Goal: Information Seeking & Learning: Learn about a topic

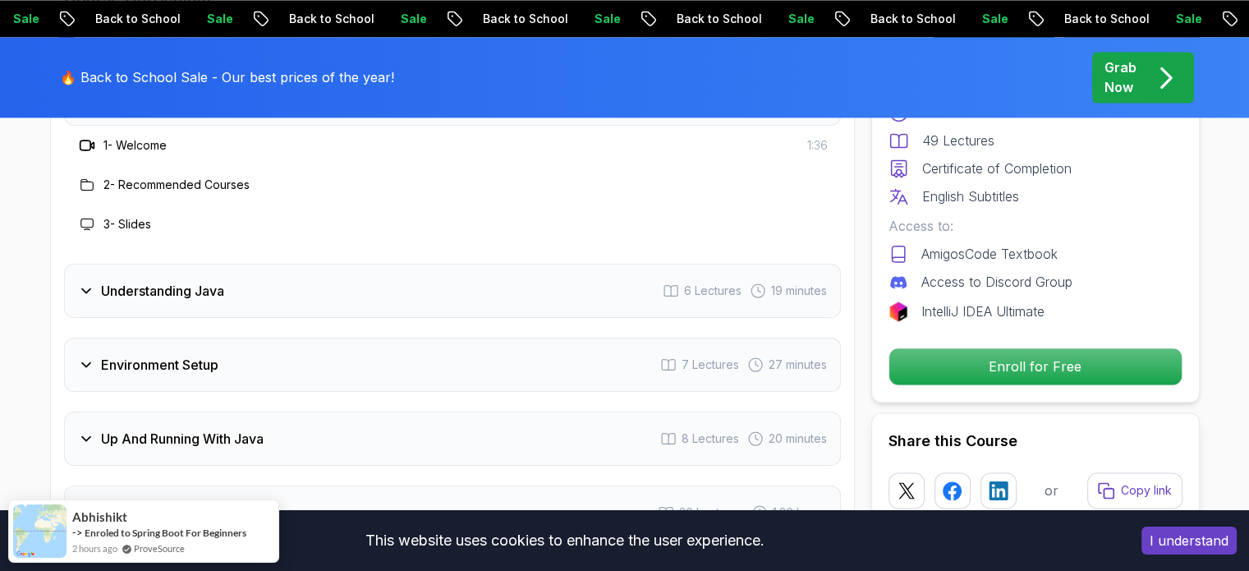
scroll to position [2522, 0]
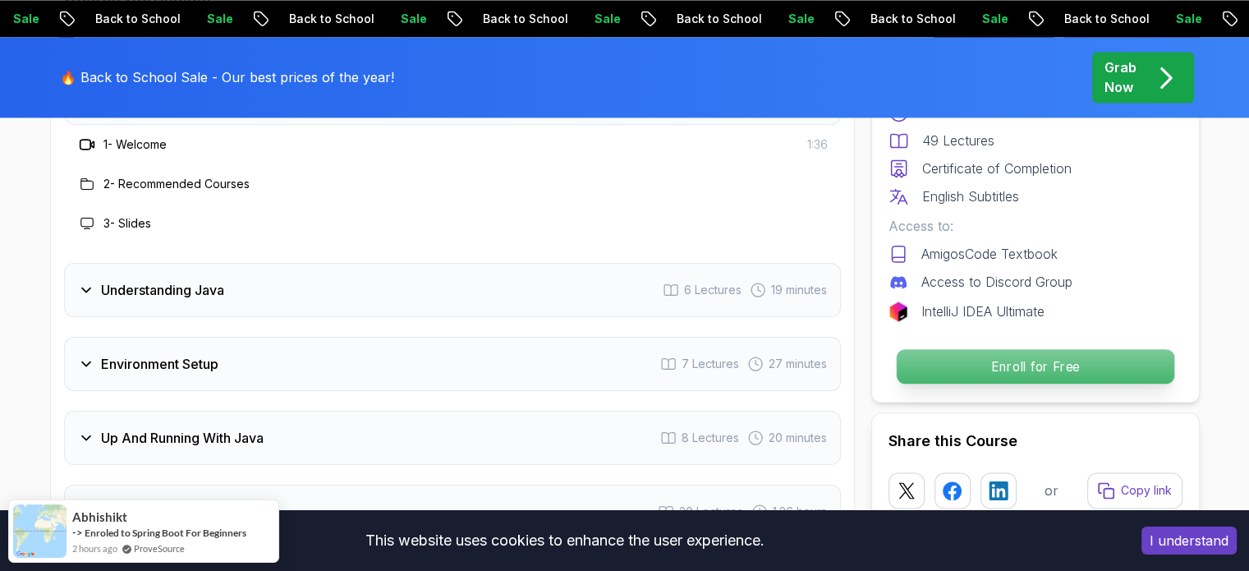
click at [944, 354] on p "Enroll for Free" at bounding box center [1035, 366] width 278 height 34
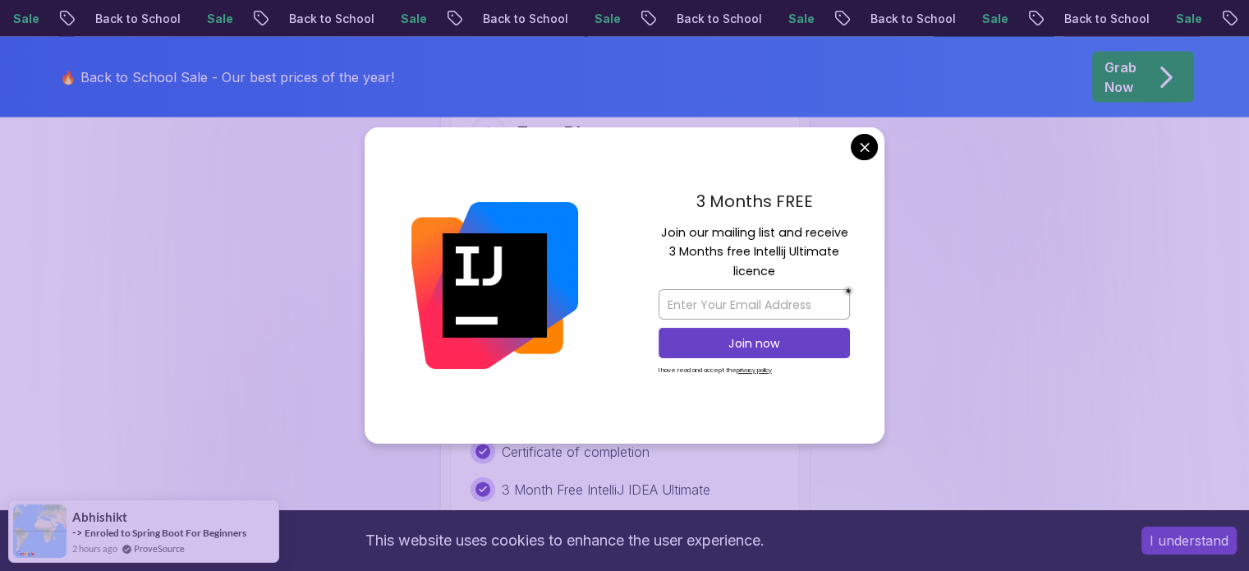
scroll to position [3492, 0]
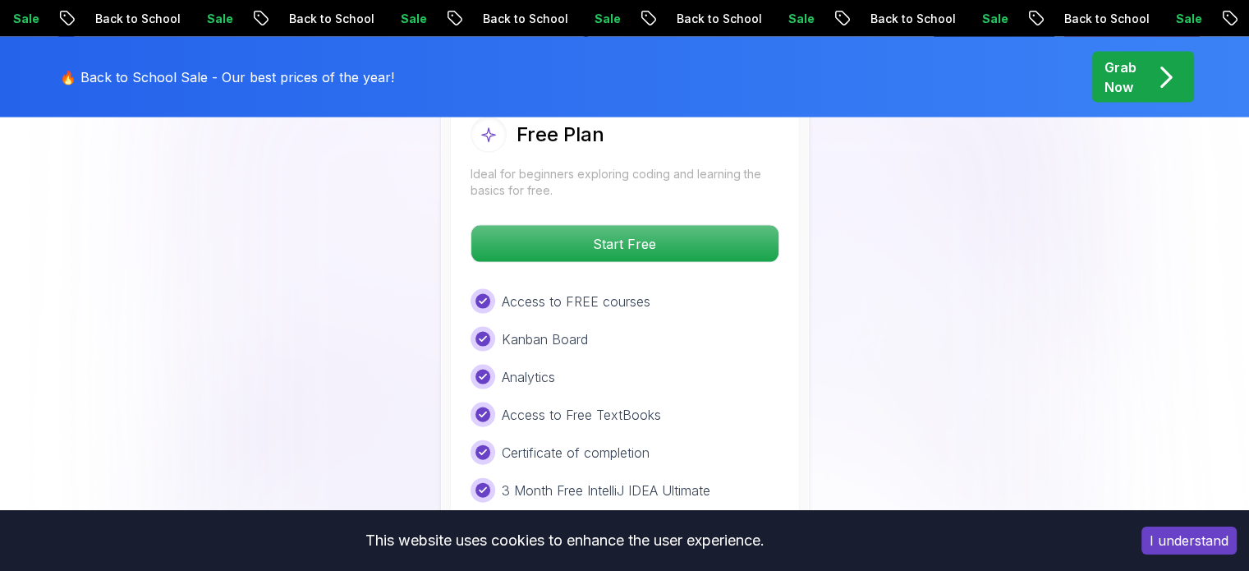
click at [860, 154] on body "Sale Back to School Sale Back to School Sale Back to School Sale Back to School…" at bounding box center [624, 286] width 1249 height 7557
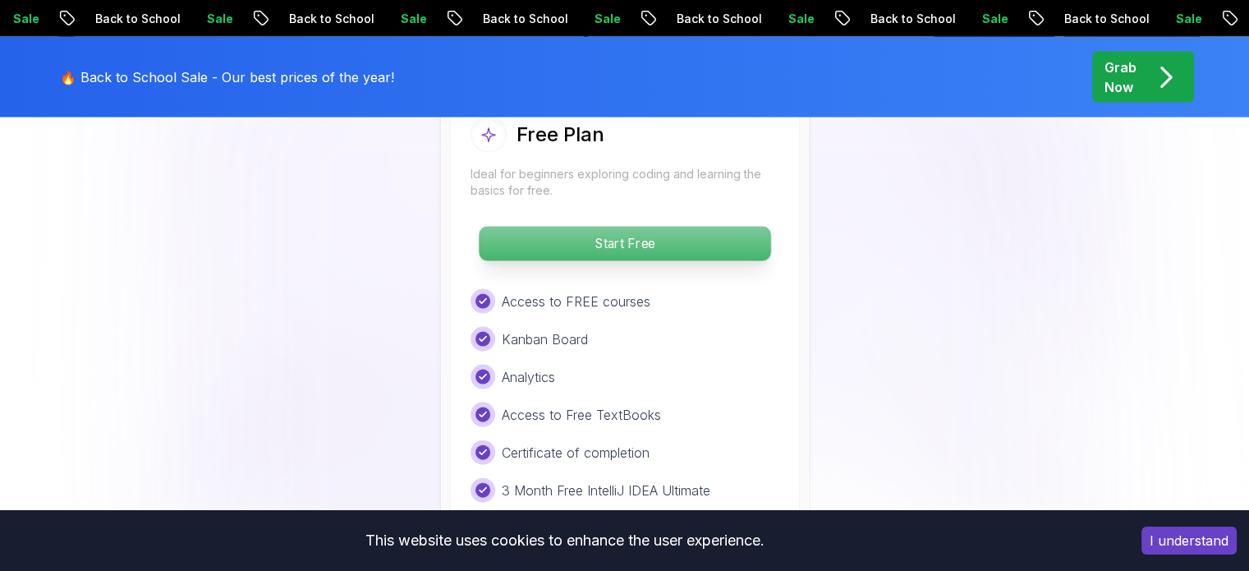
click at [675, 227] on p "Start Free" at bounding box center [625, 244] width 292 height 34
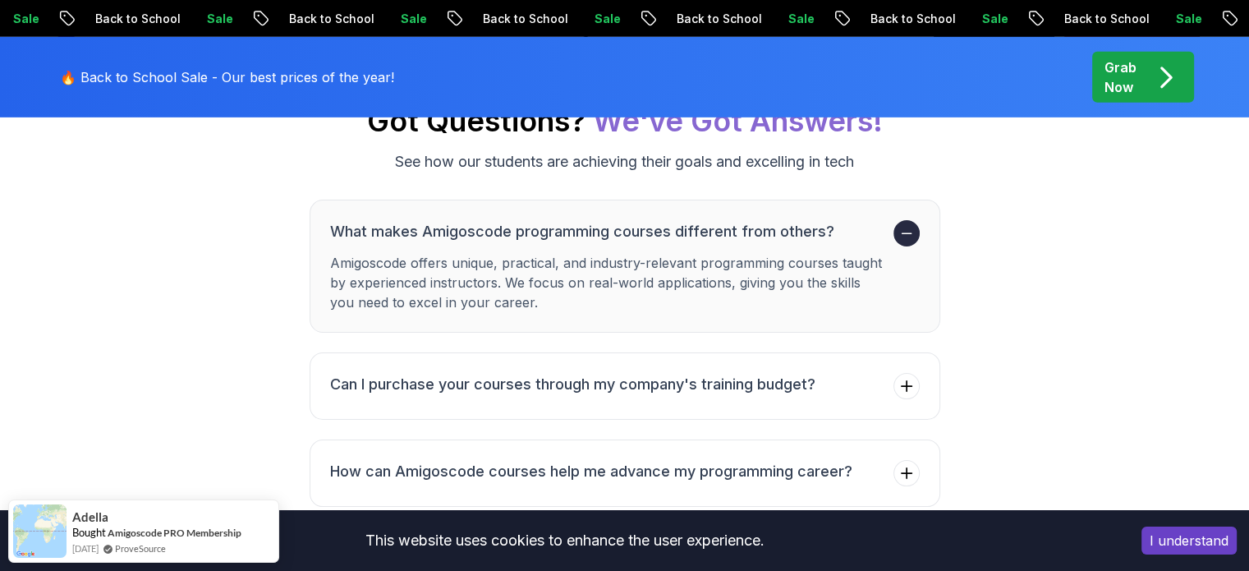
scroll to position [5223, 0]
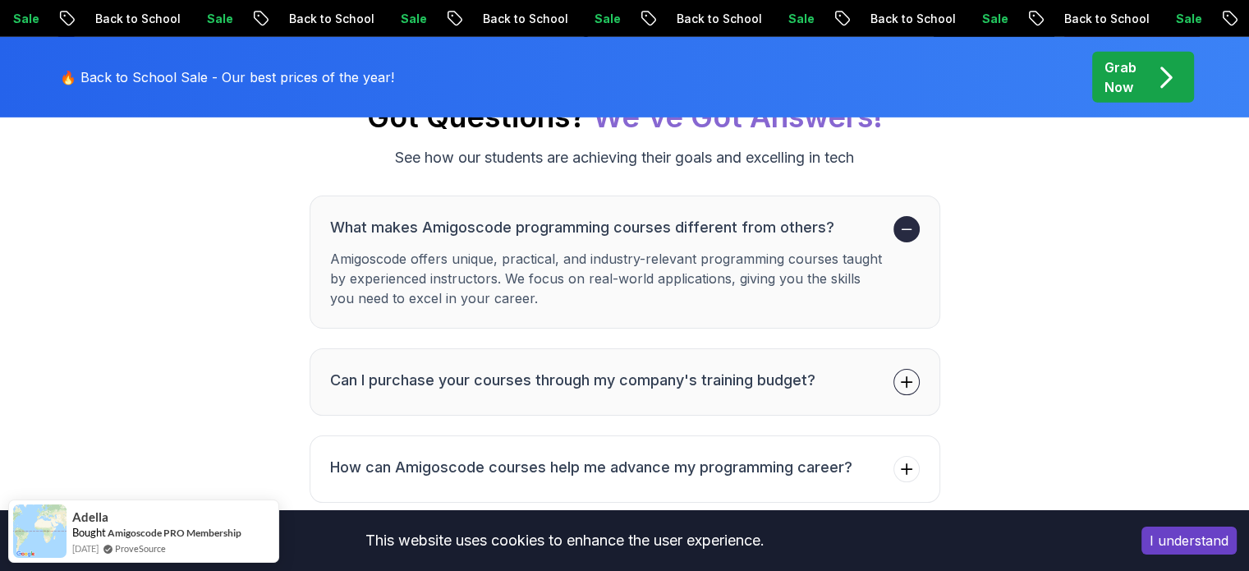
click at [569, 369] on li "Can I purchase your courses through my company's training budget?" at bounding box center [572, 382] width 485 height 26
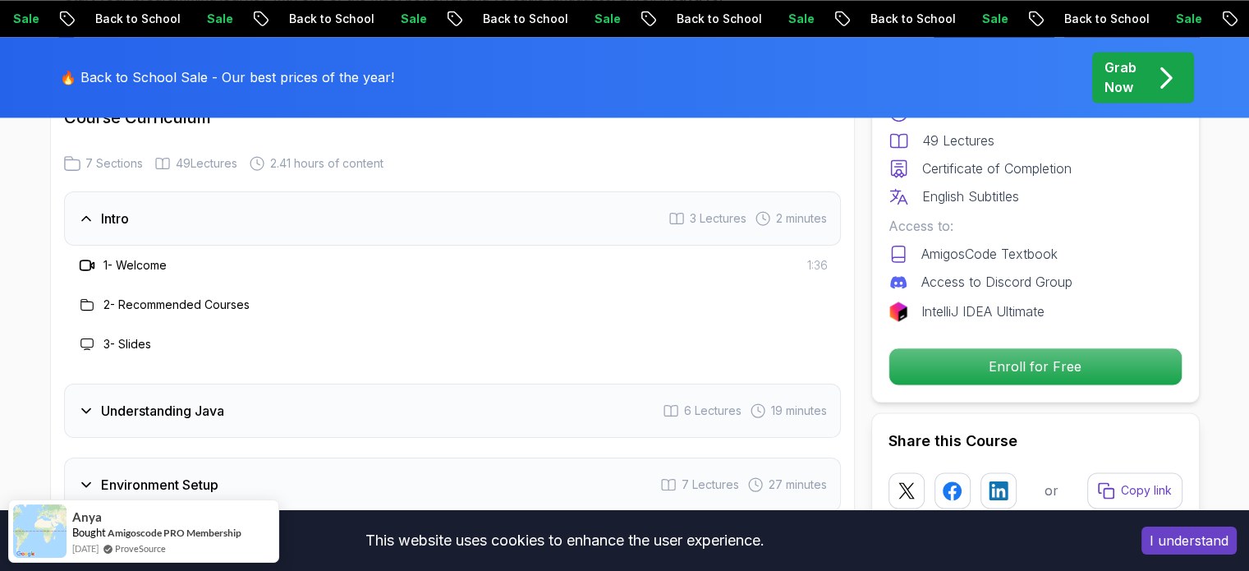
scroll to position [2780, 0]
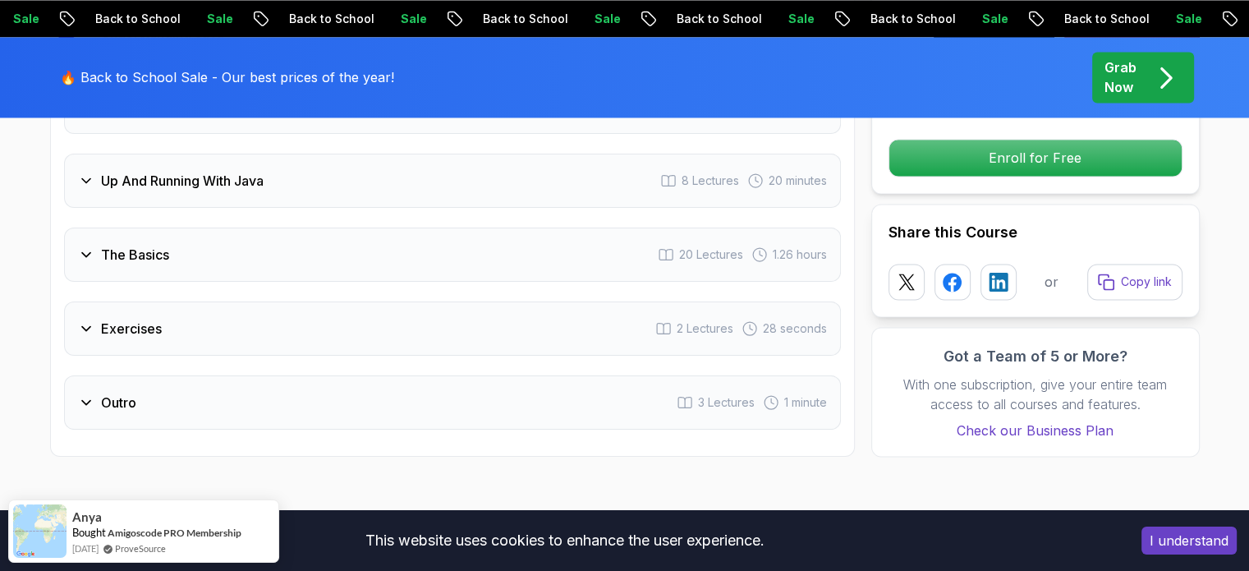
drag, startPoint x: 255, startPoint y: 239, endPoint x: 138, endPoint y: 203, distance: 122.1
click at [138, 228] on div "The Basics 20 Lectures 1.26 hours" at bounding box center [452, 255] width 777 height 54
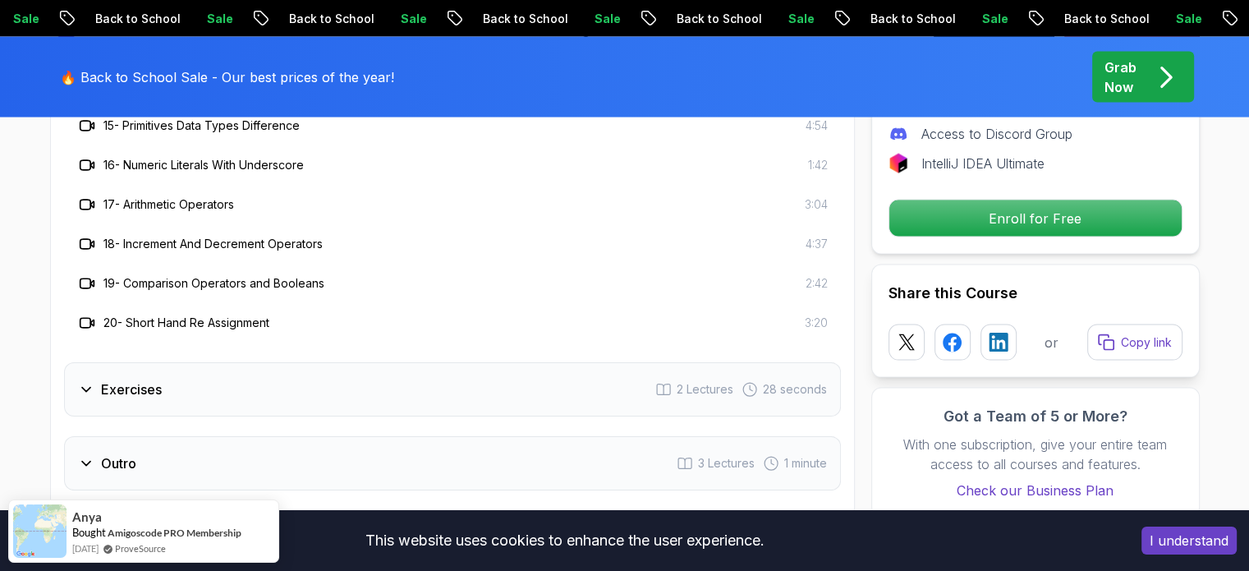
scroll to position [3388, 0]
click at [147, 380] on h3 "Exercises" at bounding box center [131, 390] width 61 height 20
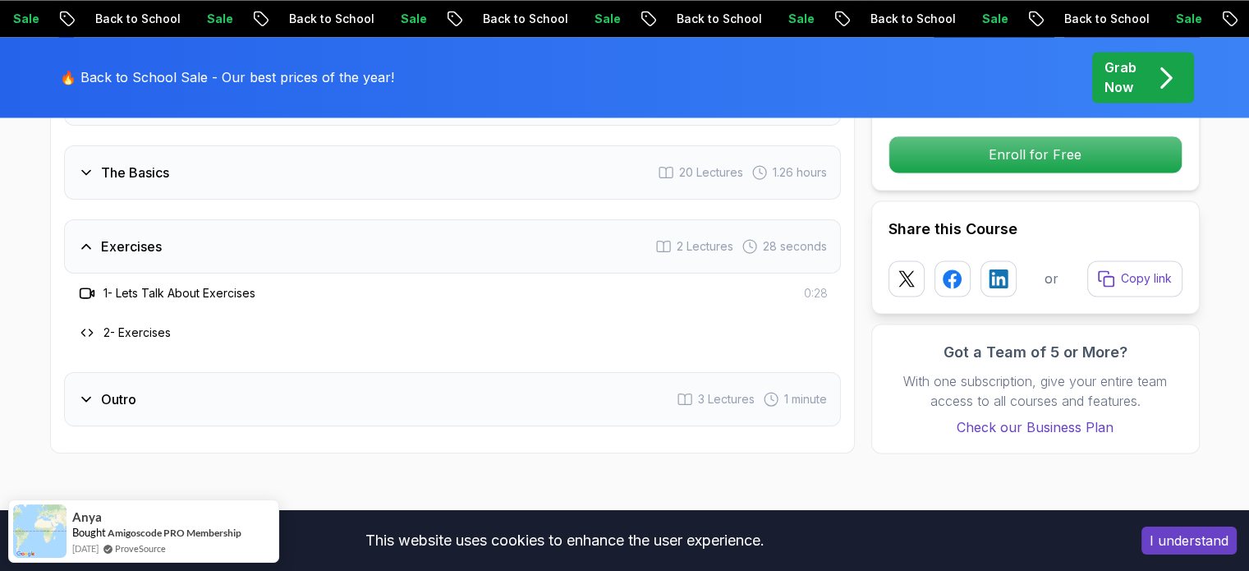
scroll to position [2743, 0]
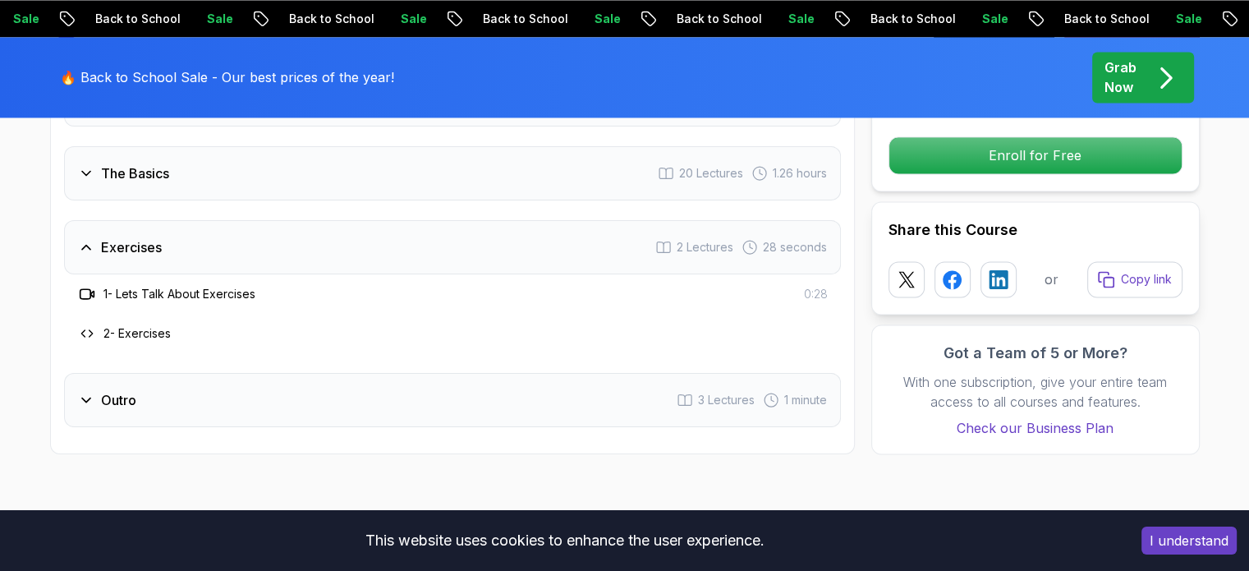
click at [116, 390] on h3 "Outro" at bounding box center [118, 400] width 35 height 20
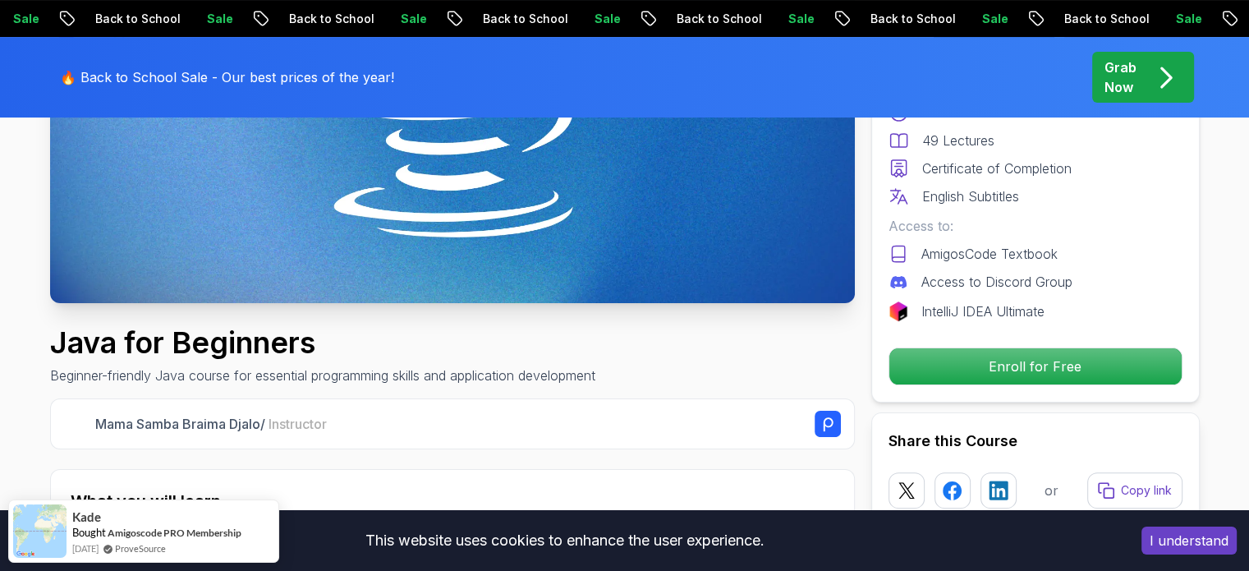
scroll to position [0, 0]
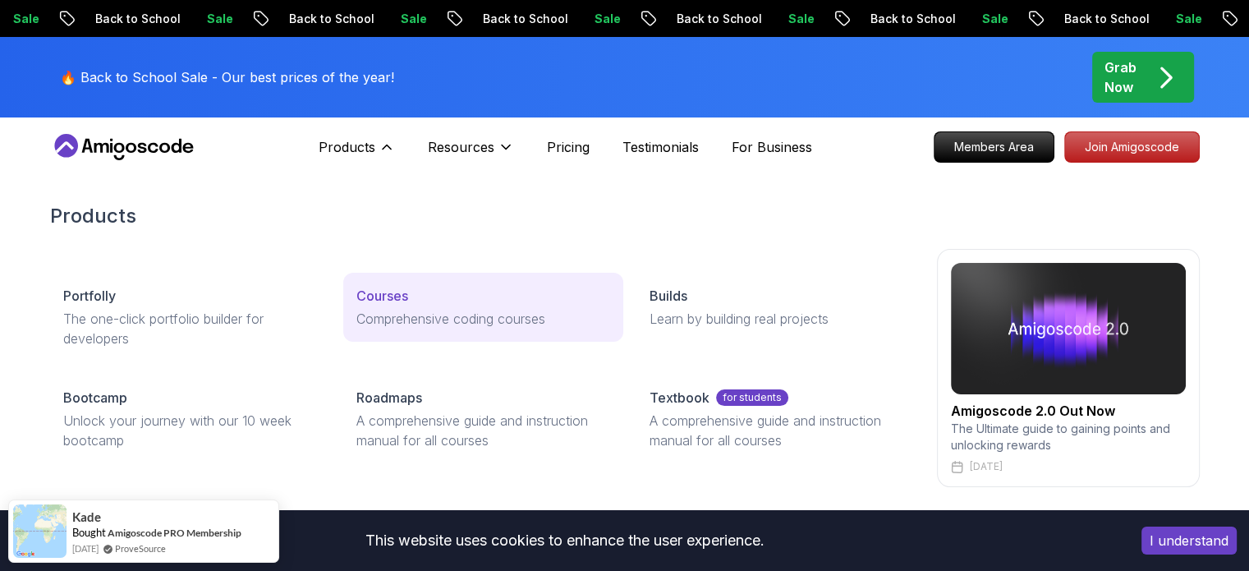
click at [403, 295] on p "Courses" at bounding box center [382, 296] width 52 height 20
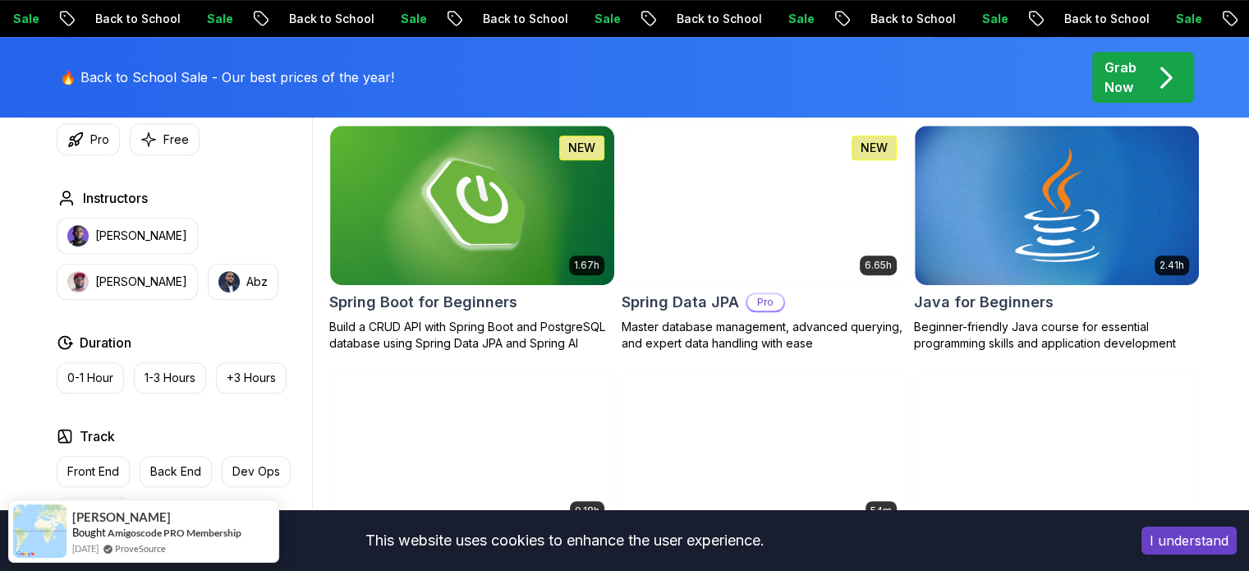
scroll to position [768, 0]
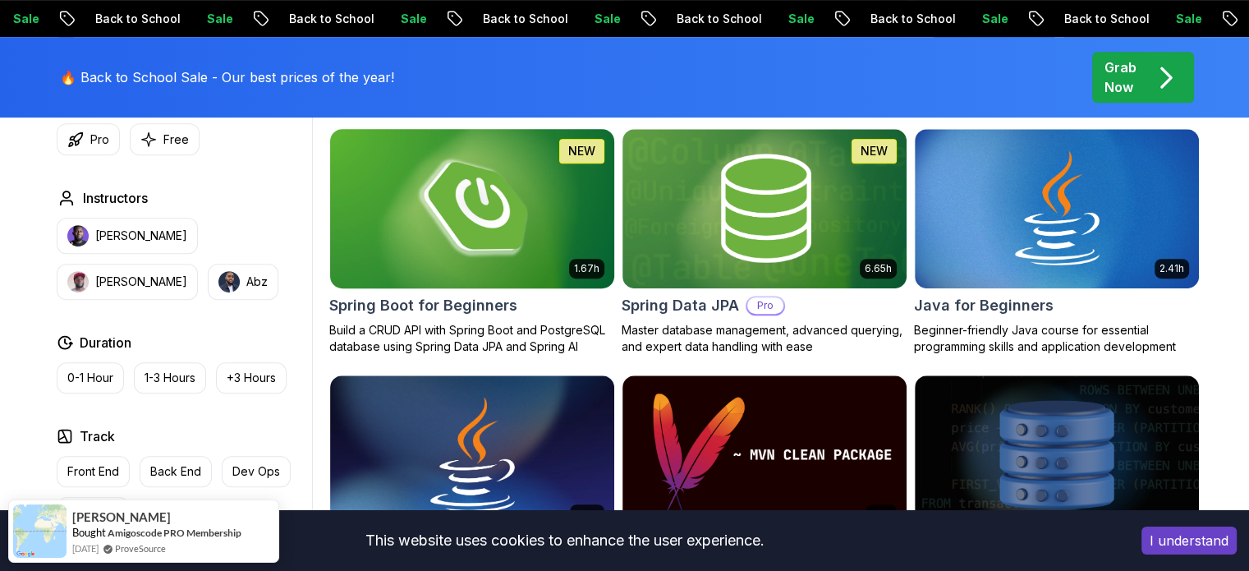
click at [460, 226] on img at bounding box center [472, 208] width 298 height 167
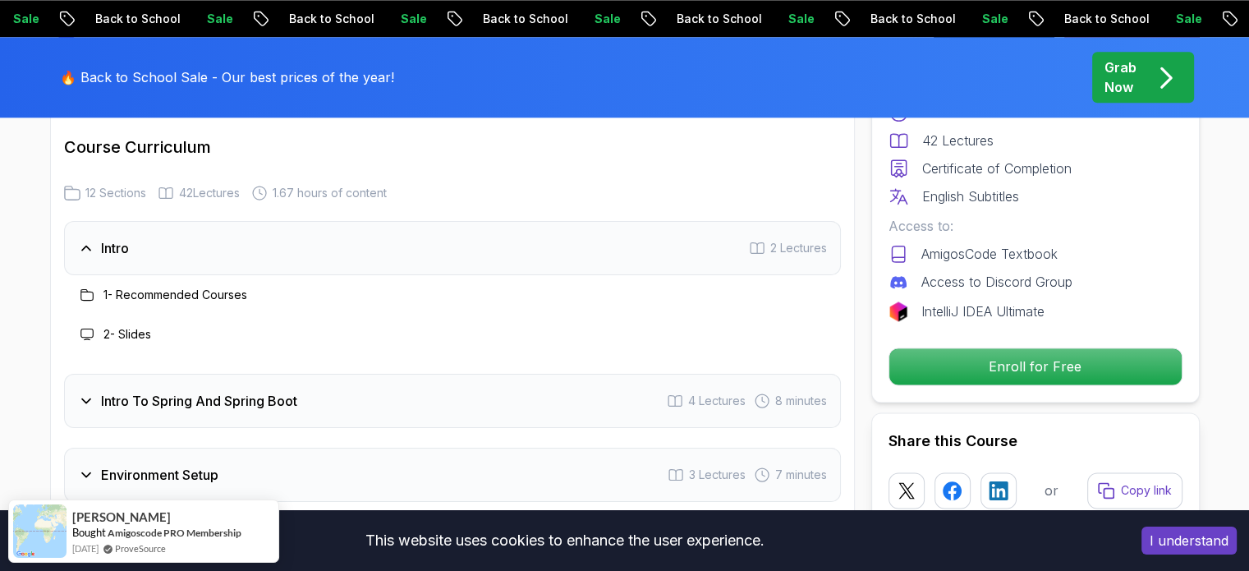
scroll to position [2066, 0]
click at [347, 276] on div "1 - Recommended Courses" at bounding box center [452, 295] width 777 height 39
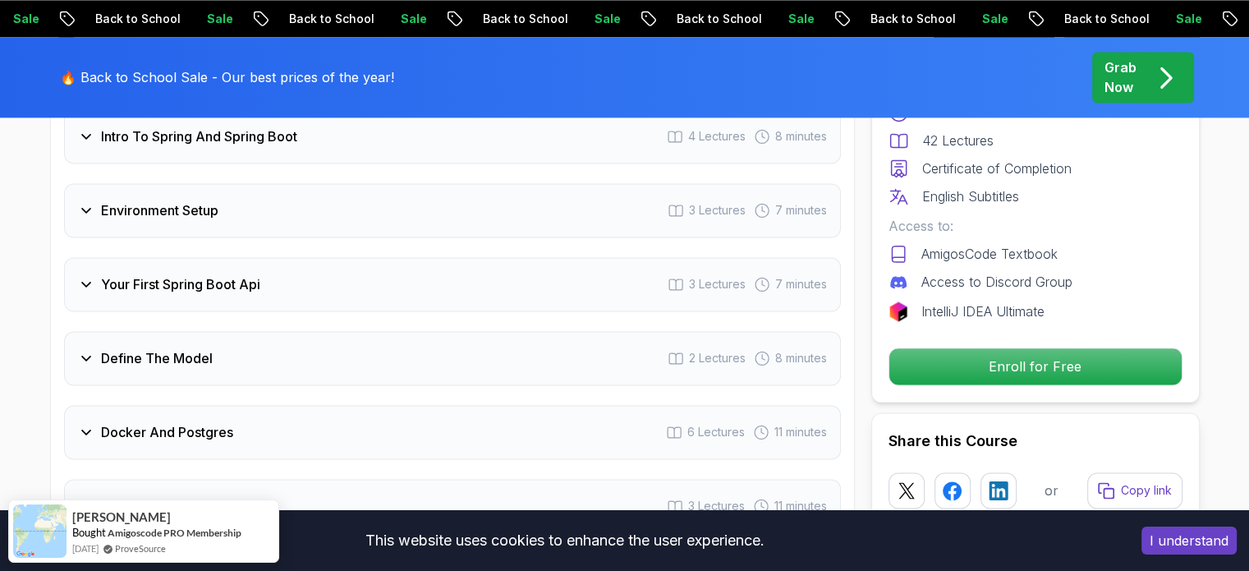
scroll to position [2334, 0]
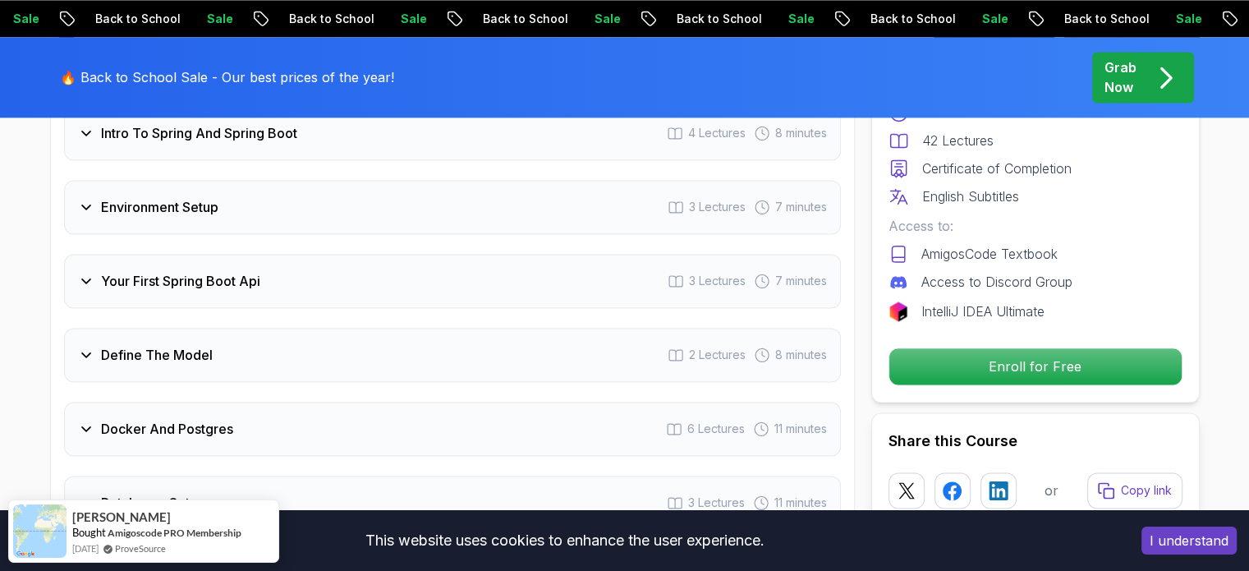
click at [131, 200] on div "Environment Setup 3 Lectures 7 minutes" at bounding box center [452, 207] width 777 height 54
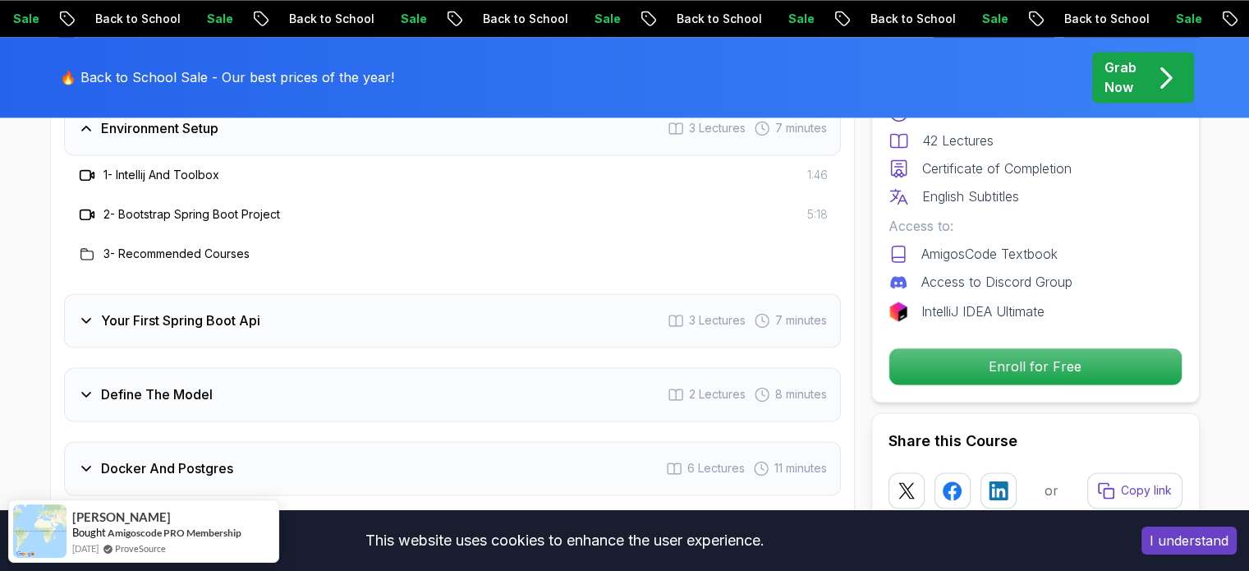
scroll to position [2345, 0]
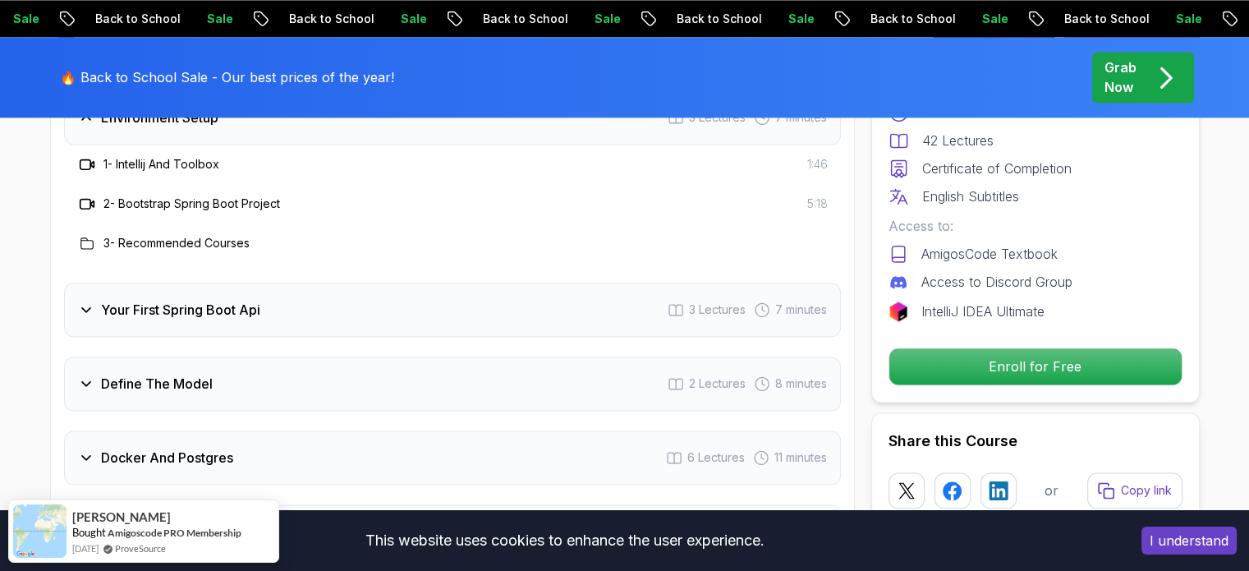
click at [92, 300] on div "Your First Spring Boot Api" at bounding box center [169, 310] width 182 height 20
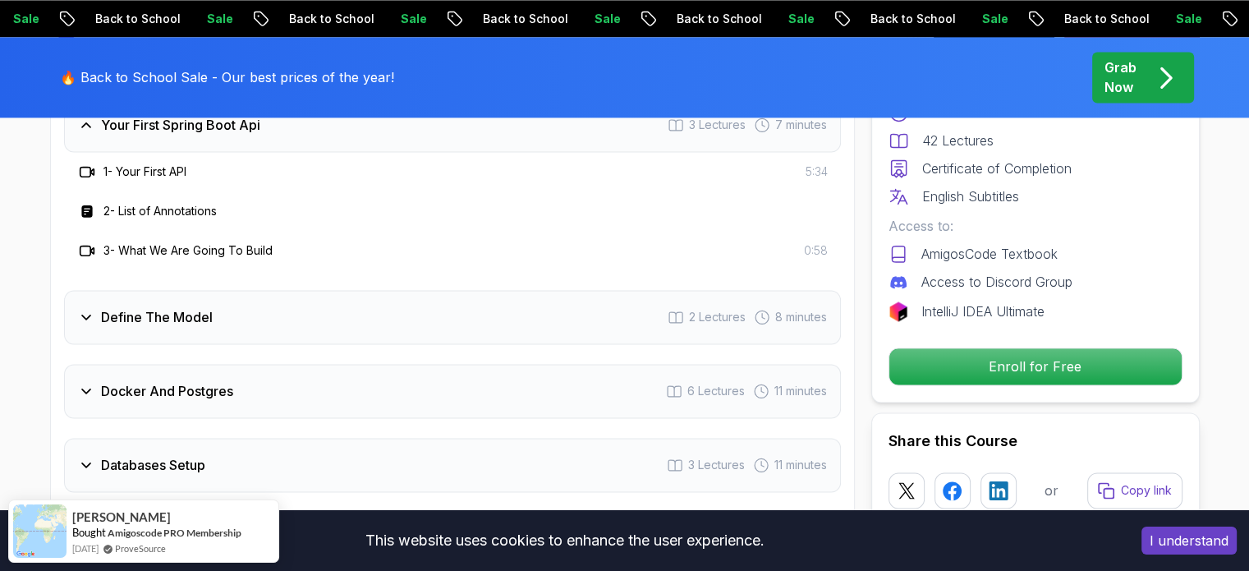
scroll to position [2412, 0]
click at [103, 307] on h3 "Define The Model" at bounding box center [157, 317] width 112 height 20
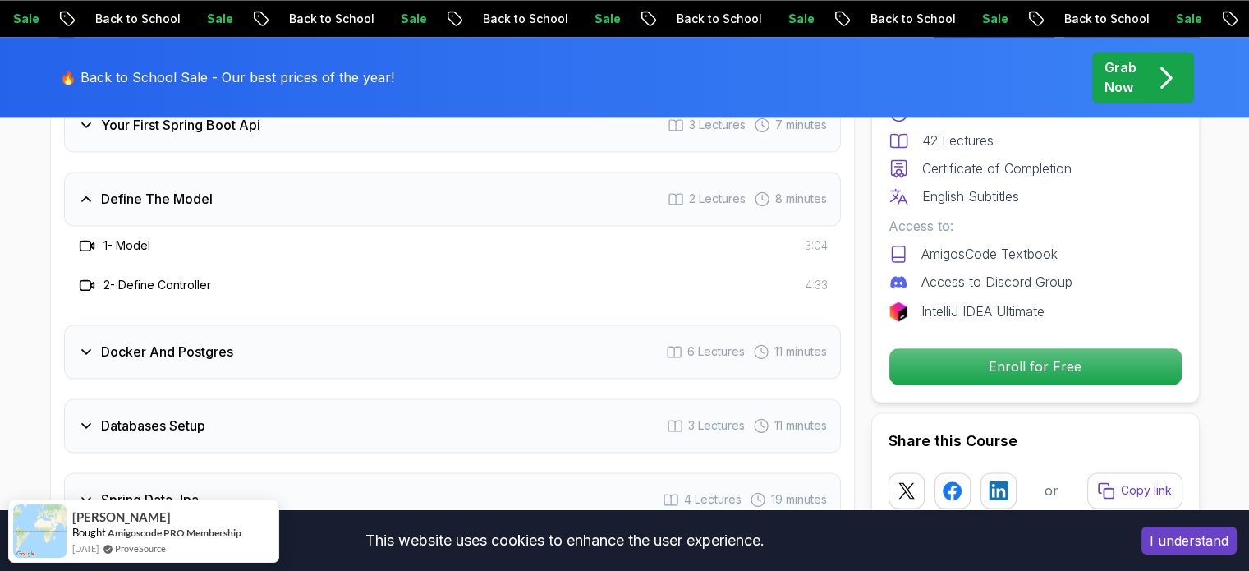
scroll to position [2513, 0]
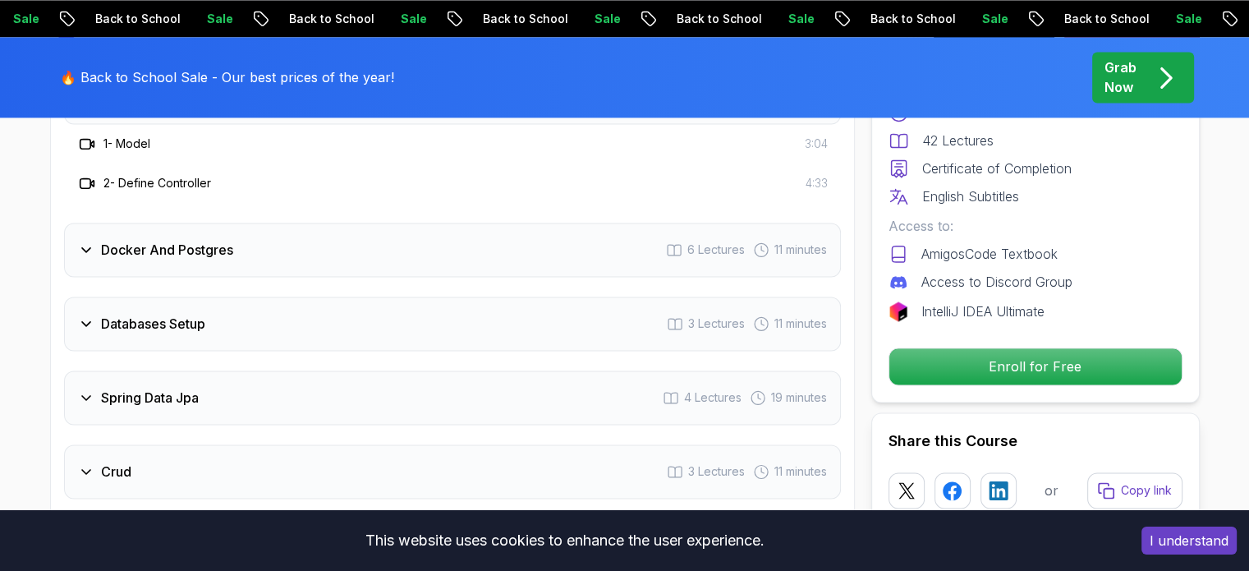
click at [141, 237] on div "Docker And Postgres 6 Lectures 11 minutes" at bounding box center [452, 250] width 777 height 54
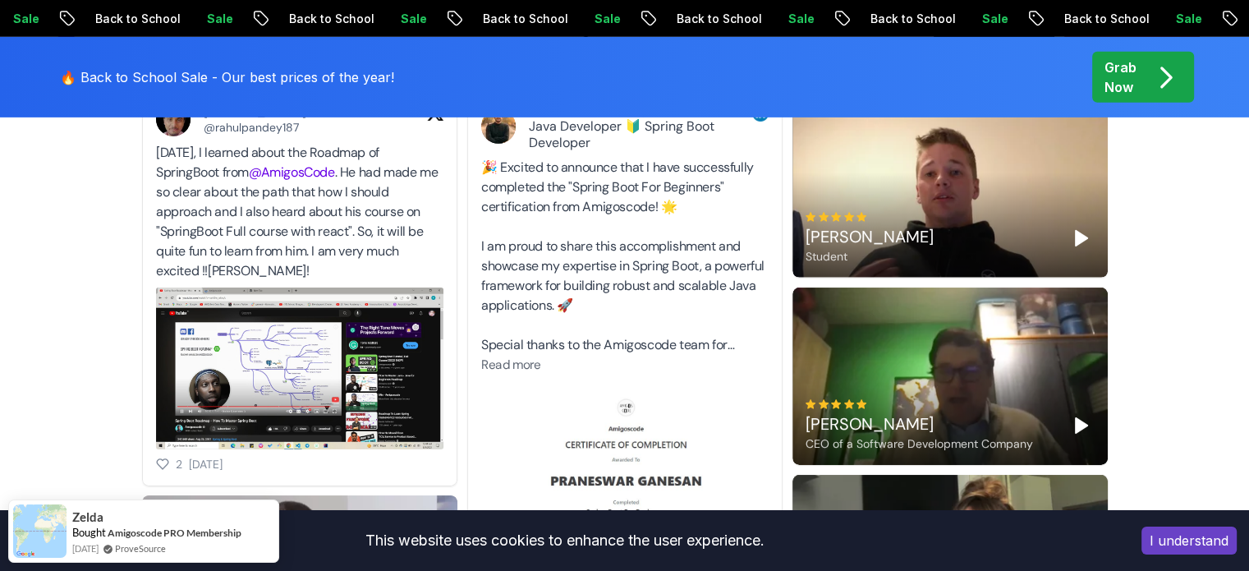
scroll to position [5279, 0]
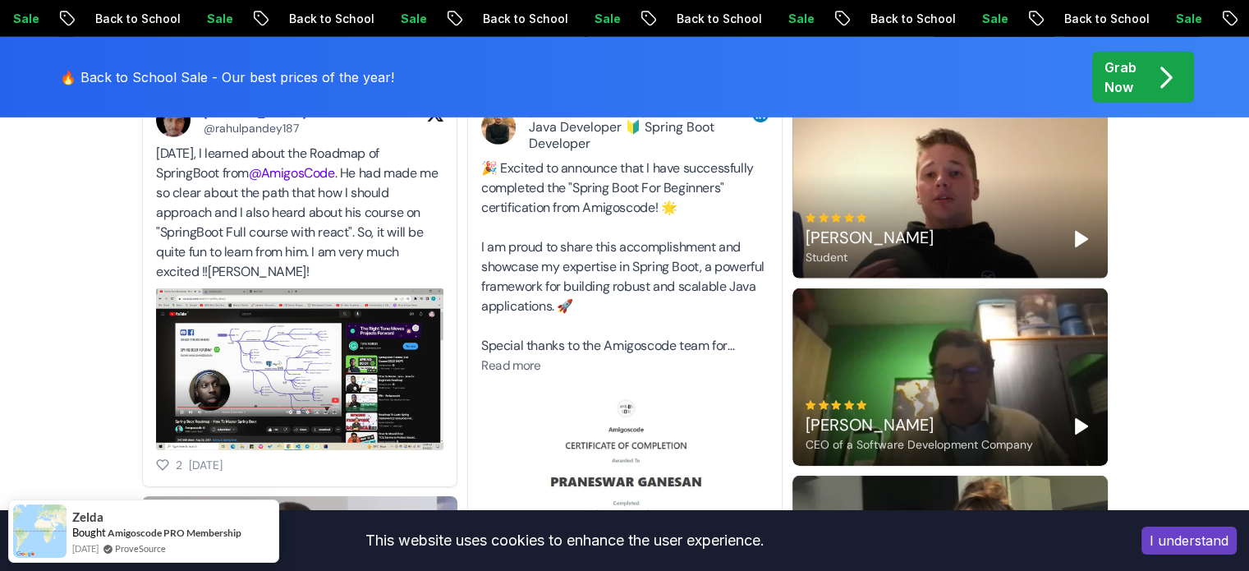
click at [1081, 232] on polygon "Play" at bounding box center [1080, 239] width 11 height 15
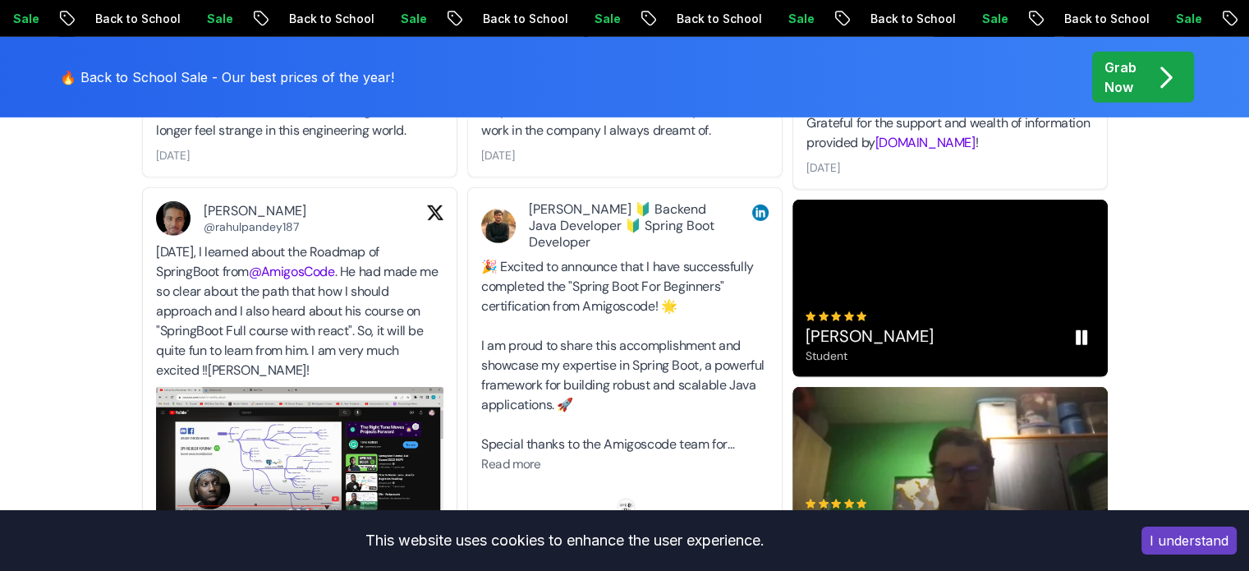
scroll to position [5073, 0]
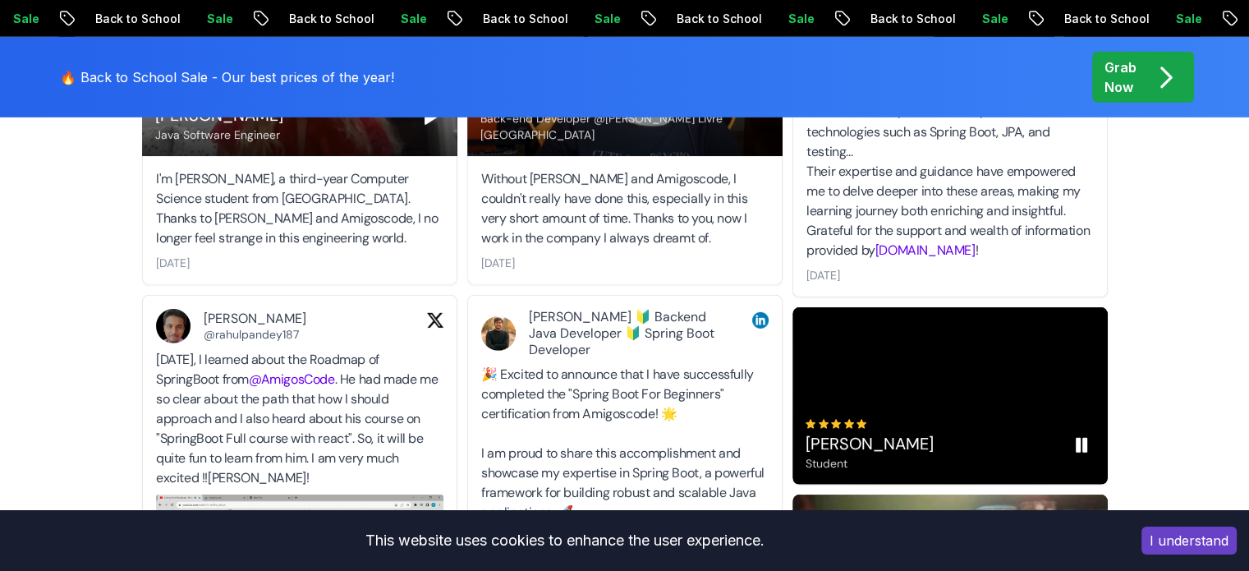
click at [1071, 435] on icon "Pause" at bounding box center [1081, 445] width 20 height 20
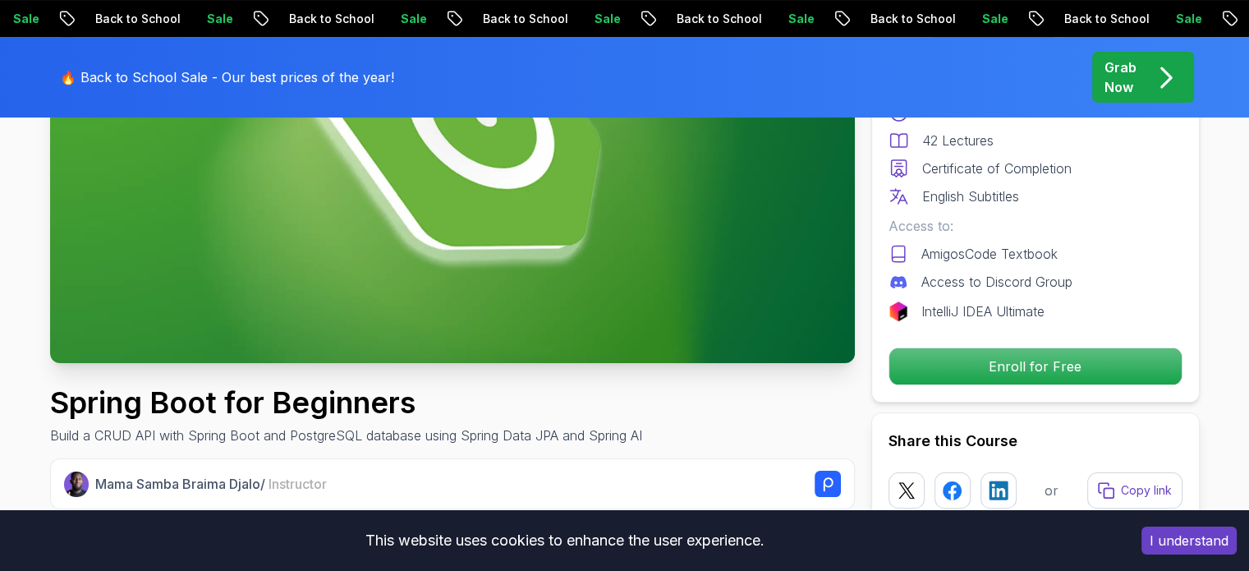
scroll to position [0, 0]
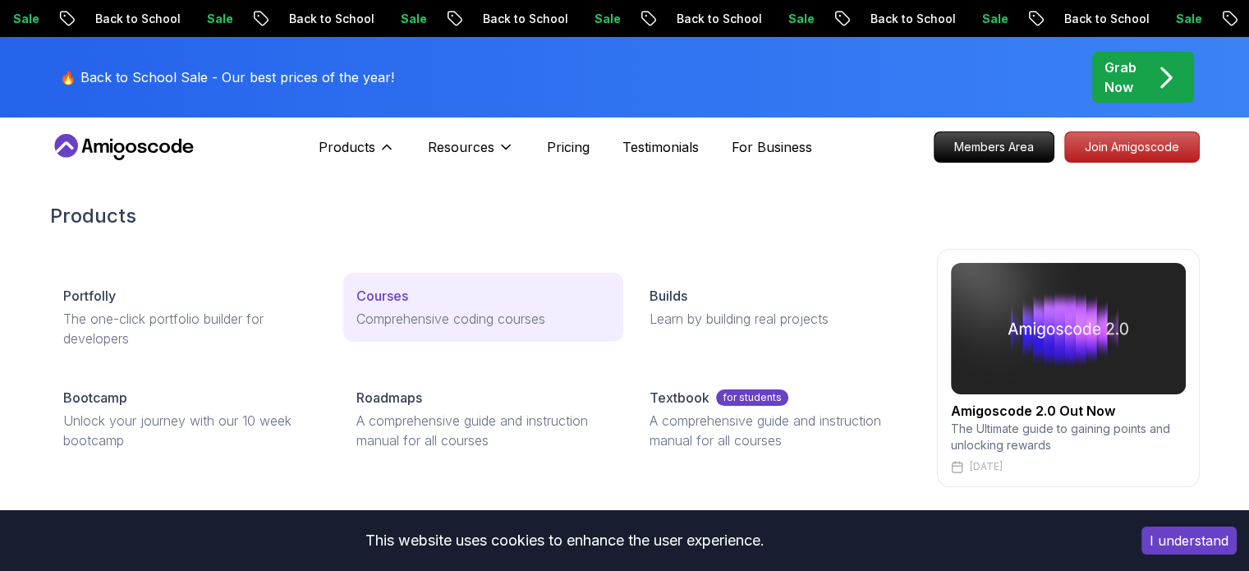
click at [421, 324] on p "Comprehensive coding courses" at bounding box center [483, 319] width 254 height 20
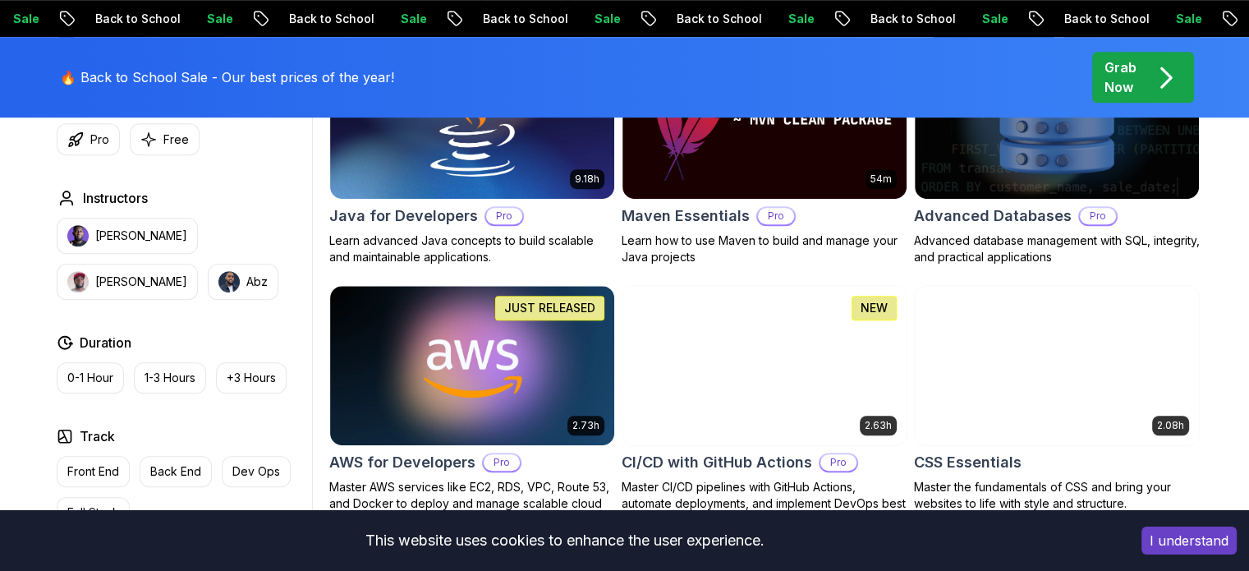
scroll to position [1106, 0]
